Goal: Task Accomplishment & Management: Manage account settings

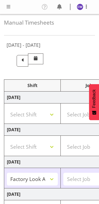
select select "80447"
select select "80461"
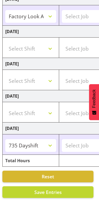
scroll to position [0, 2]
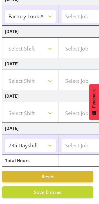
click at [64, 187] on button "Save Entries" at bounding box center [47, 192] width 91 height 12
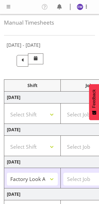
scroll to position [0, 0]
click at [26, 59] on span at bounding box center [22, 60] width 7 height 7
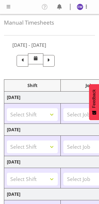
click at [52, 58] on span at bounding box center [48, 60] width 7 height 7
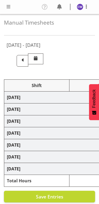
select select "80447"
select select "80461"
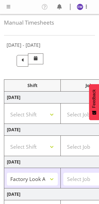
click at [26, 60] on span at bounding box center [22, 60] width 7 height 7
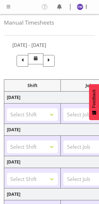
click at [52, 57] on span at bounding box center [48, 60] width 7 height 7
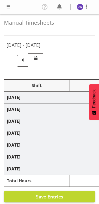
select select "80447"
select select "80461"
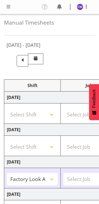
click at [6, 6] on span at bounding box center [8, 6] width 6 height 6
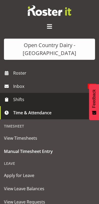
click at [23, 100] on span "Shifts" at bounding box center [50, 99] width 75 height 8
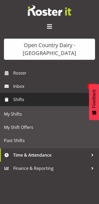
click at [20, 114] on span "My Shifts" at bounding box center [49, 114] width 91 height 8
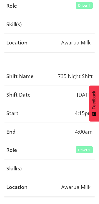
scroll to position [1310, 0]
